Goal: Task Accomplishment & Management: Manage account settings

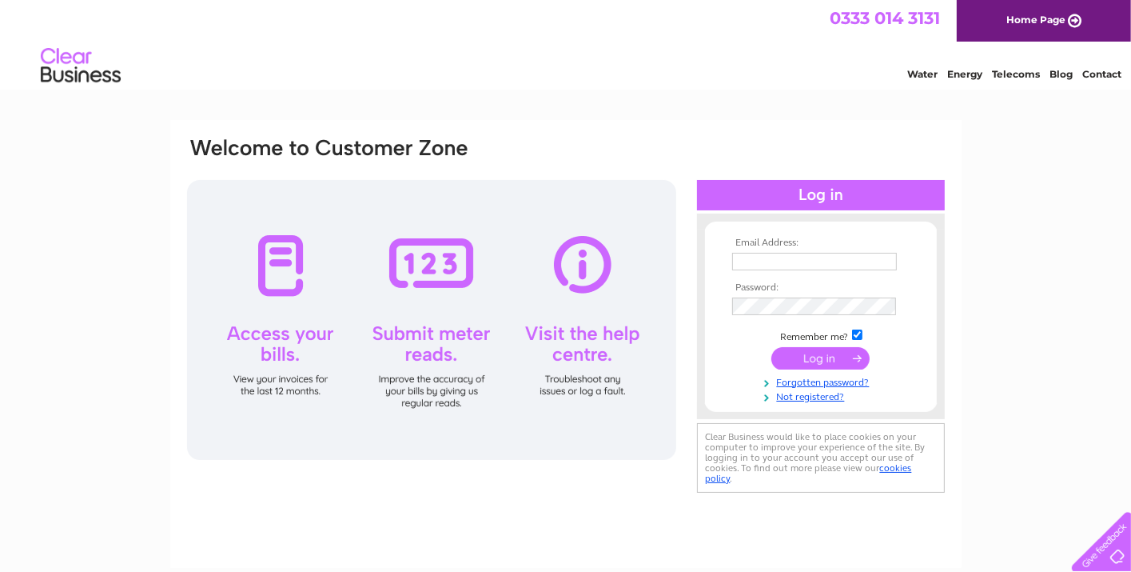
type input "burnbankroaddentalpractice@gmail.com"
click at [816, 360] on input "submit" at bounding box center [820, 358] width 98 height 22
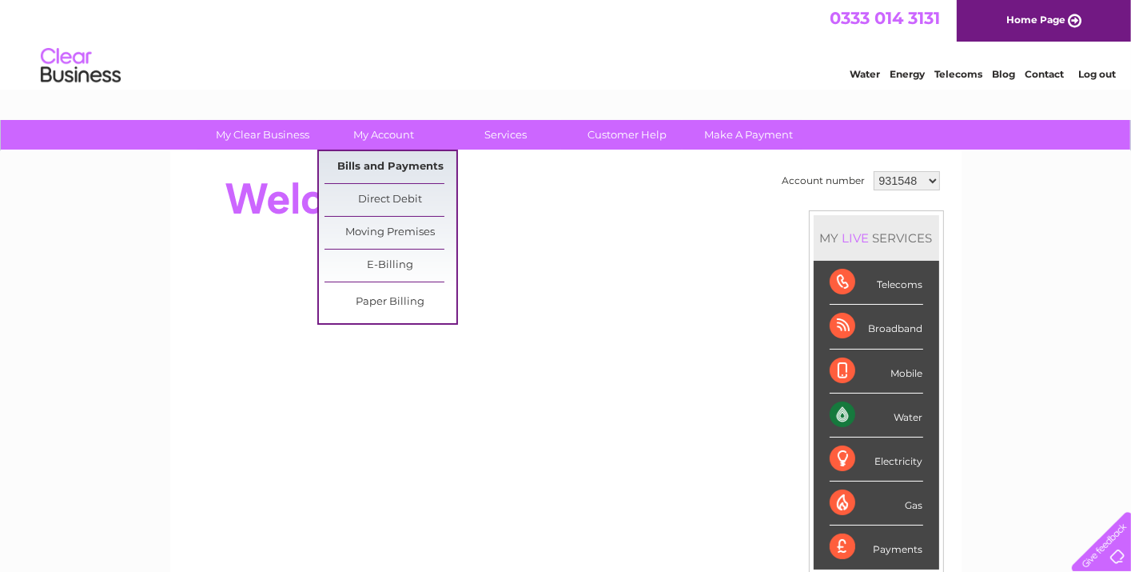
click at [369, 161] on link "Bills and Payments" at bounding box center [391, 167] width 132 height 32
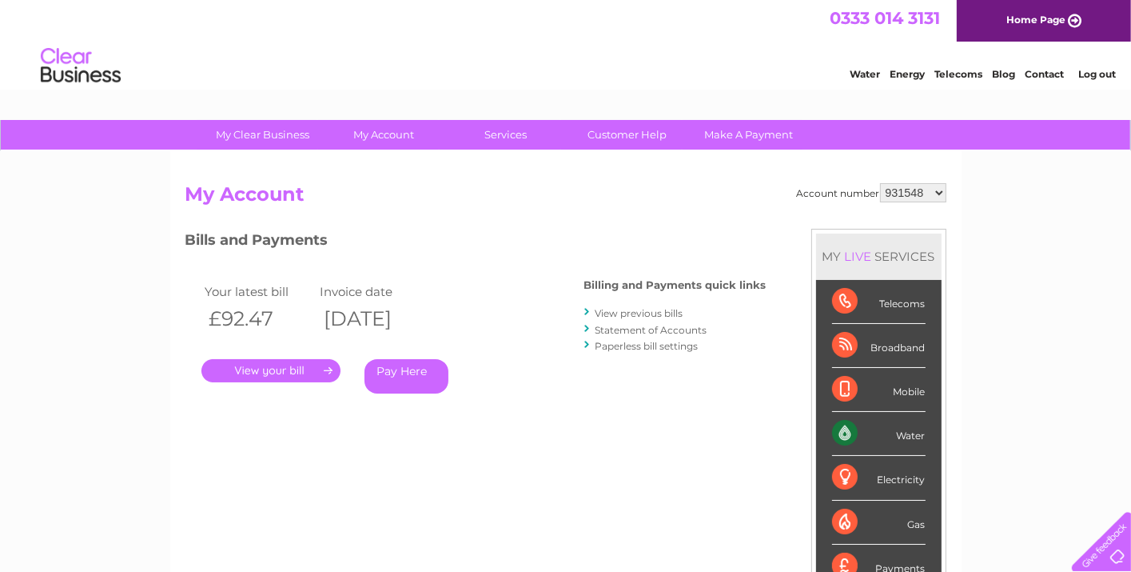
click at [275, 367] on link "." at bounding box center [270, 370] width 139 height 23
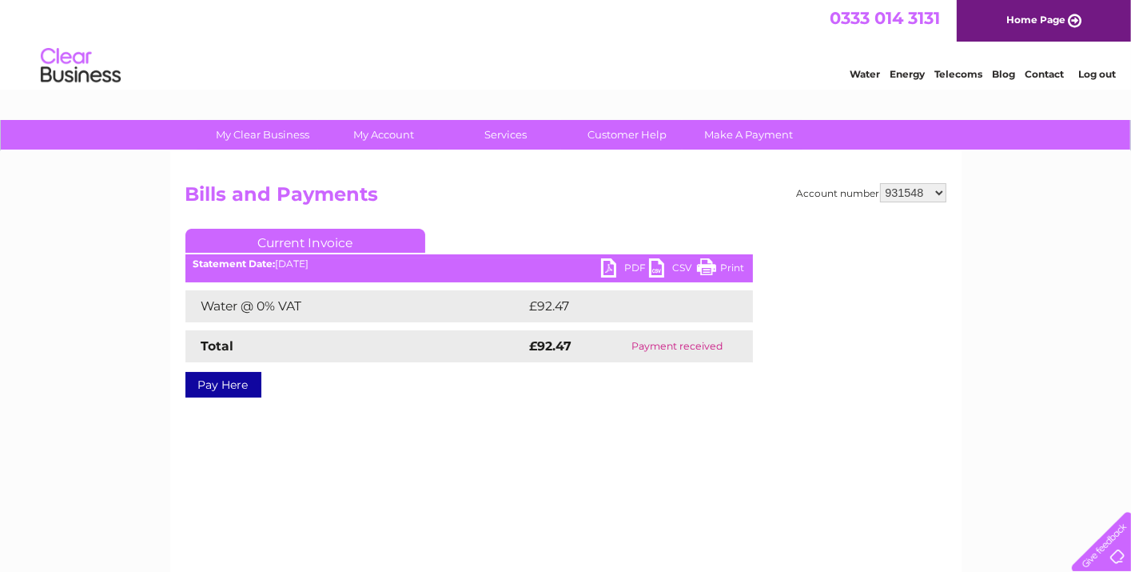
click at [606, 268] on link "PDF" at bounding box center [625, 269] width 48 height 23
click at [939, 191] on select "931548 1081081" at bounding box center [913, 192] width 66 height 19
select select "1081081"
click at [880, 183] on select "931548 1081081" at bounding box center [913, 192] width 66 height 19
click at [604, 273] on link "PDF" at bounding box center [625, 269] width 48 height 23
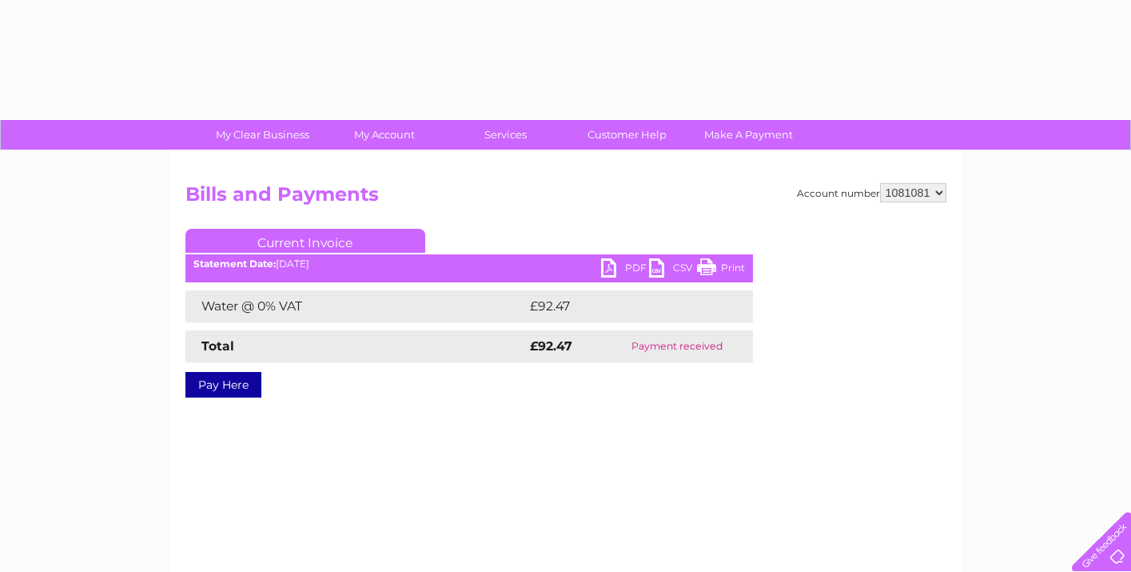
select select "1081081"
